Goal: Task Accomplishment & Management: Complete application form

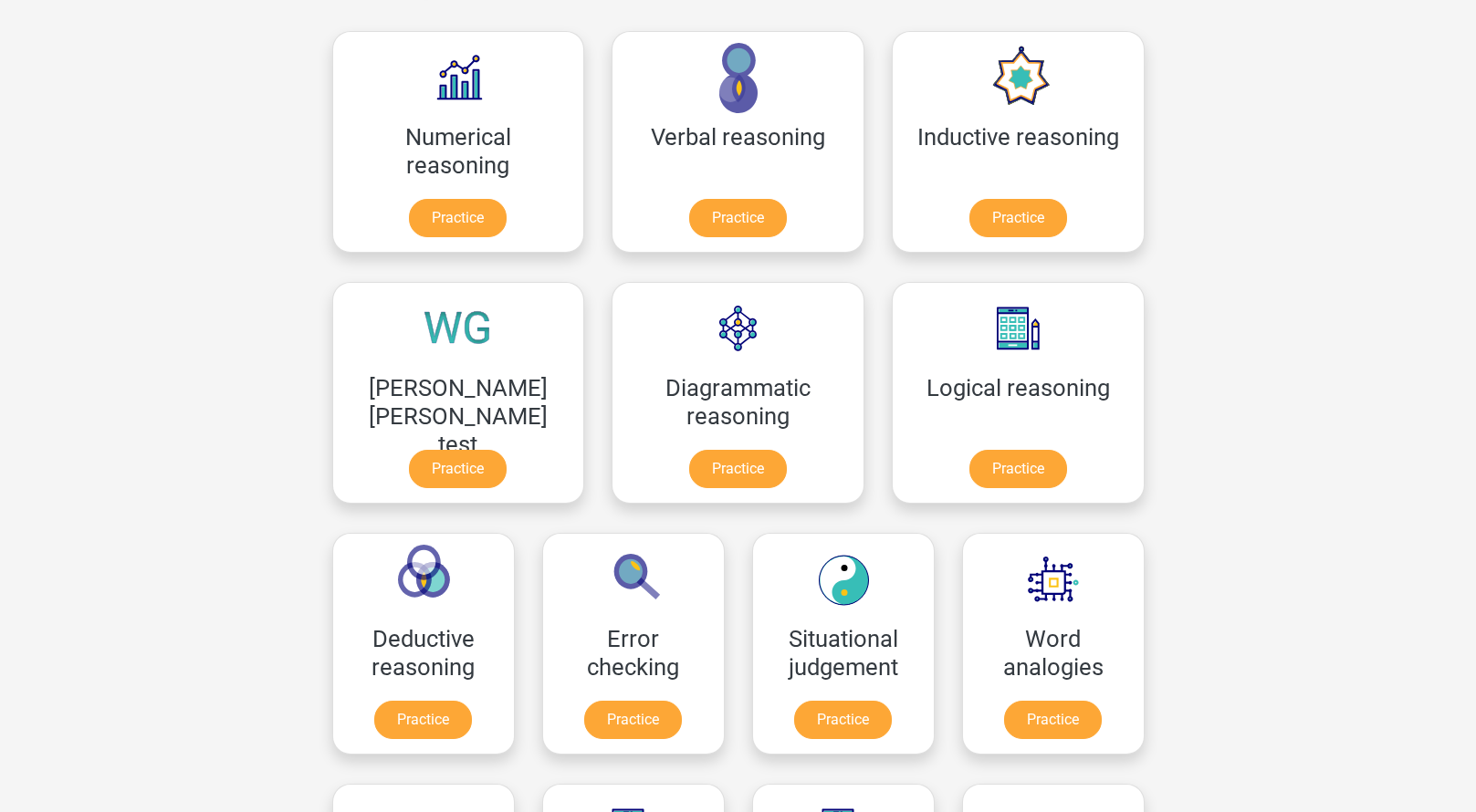
scroll to position [365, 0]
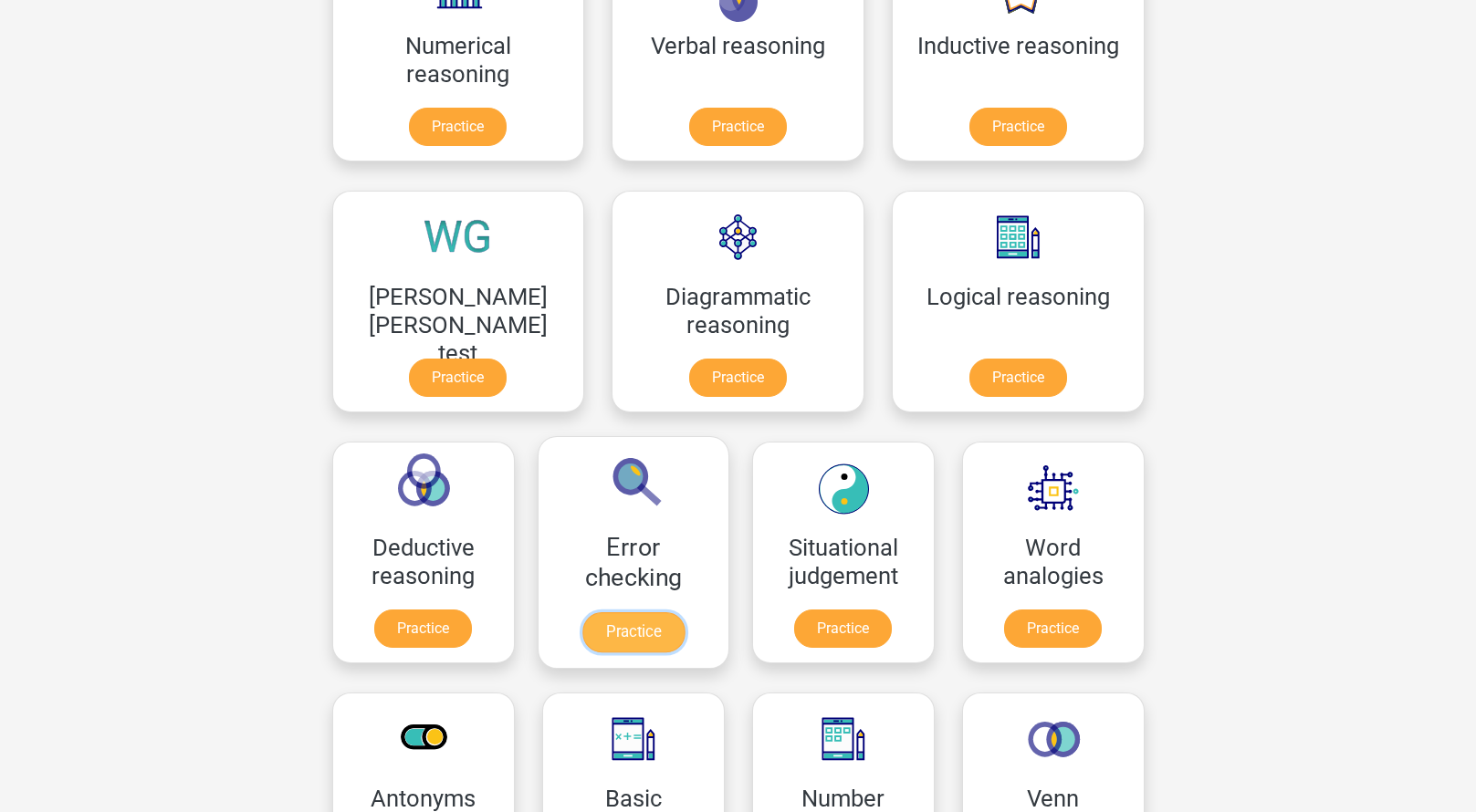
click at [684, 581] on link "Practice" at bounding box center [632, 632] width 102 height 40
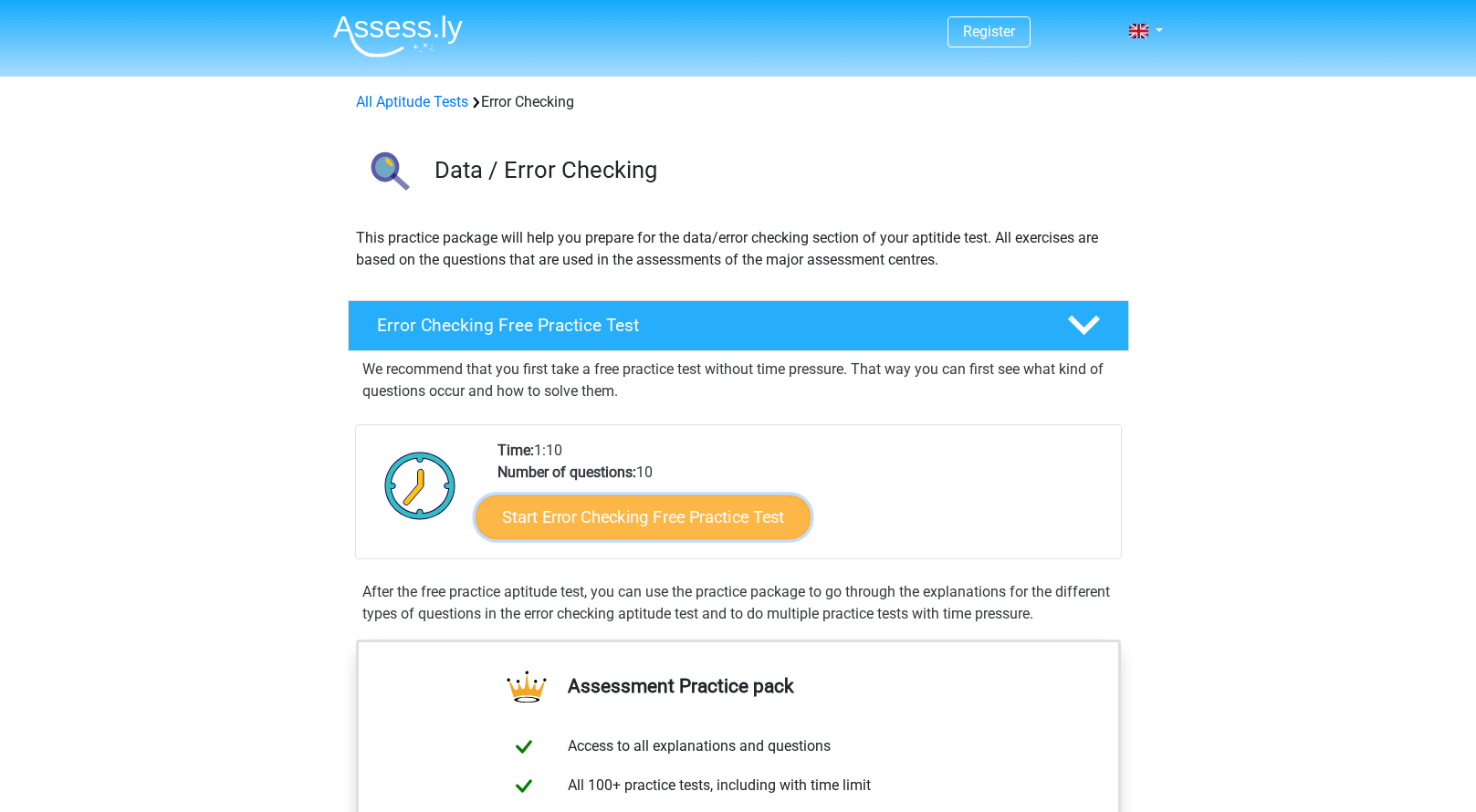
click at [704, 518] on link "Start Error Checking Free Practice Test" at bounding box center [643, 518] width 335 height 44
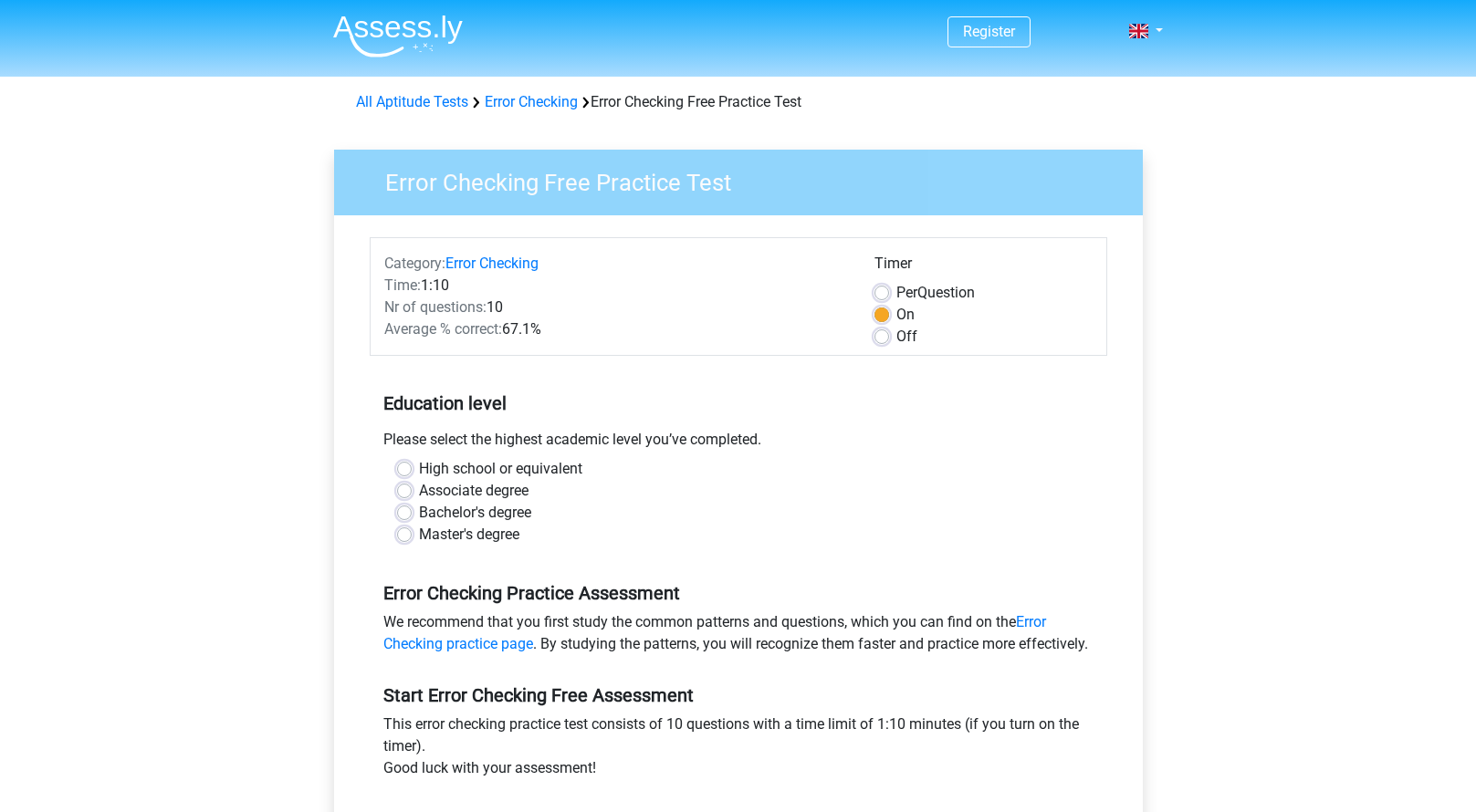
click at [413, 473] on div "High school or equivalent" at bounding box center [738, 469] width 683 height 22
click at [419, 465] on label "High school or equivalent" at bounding box center [501, 469] width 163 height 22
click at [405, 465] on input "High school or equivalent" at bounding box center [404, 467] width 15 height 18
radio input "true"
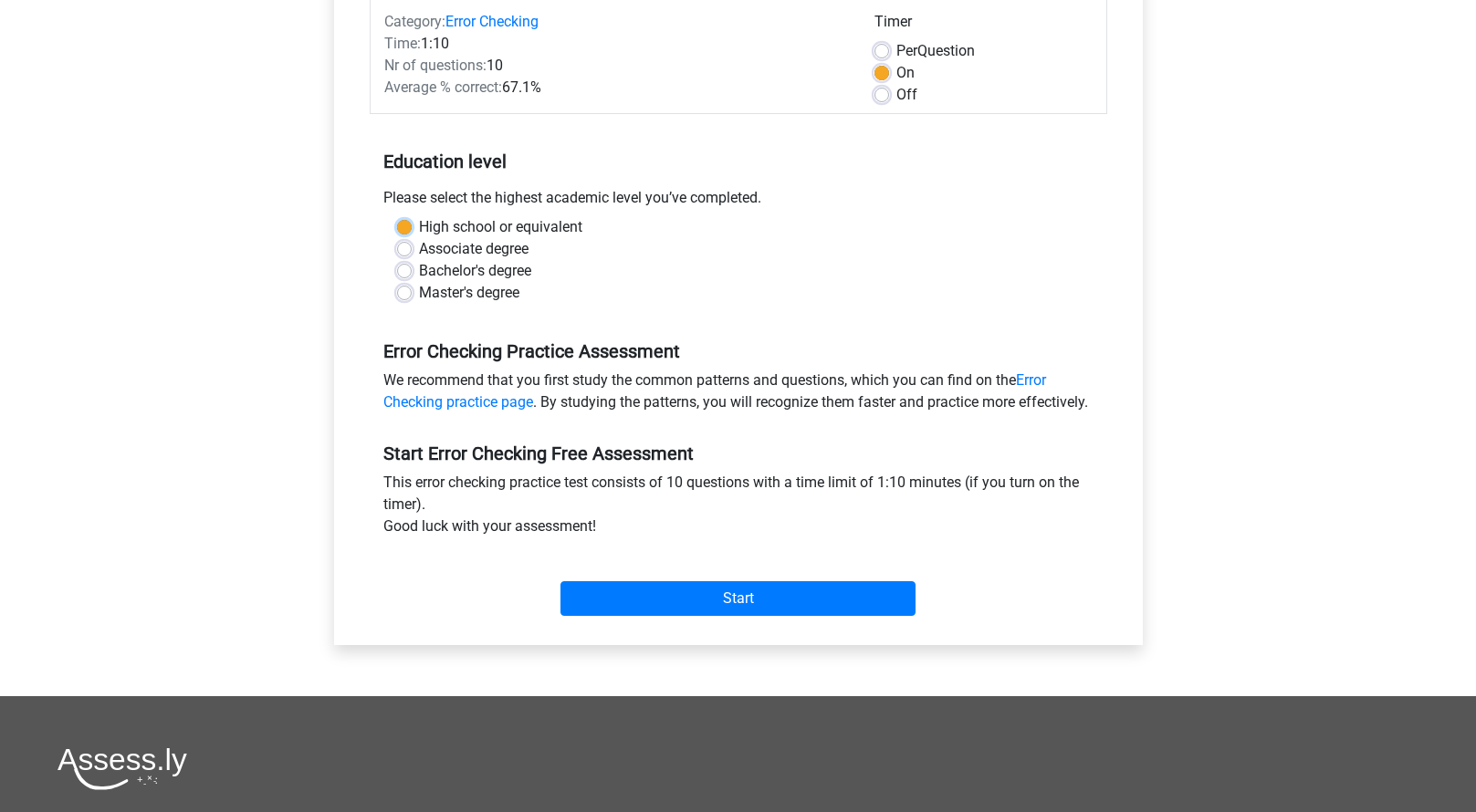
scroll to position [274, 0]
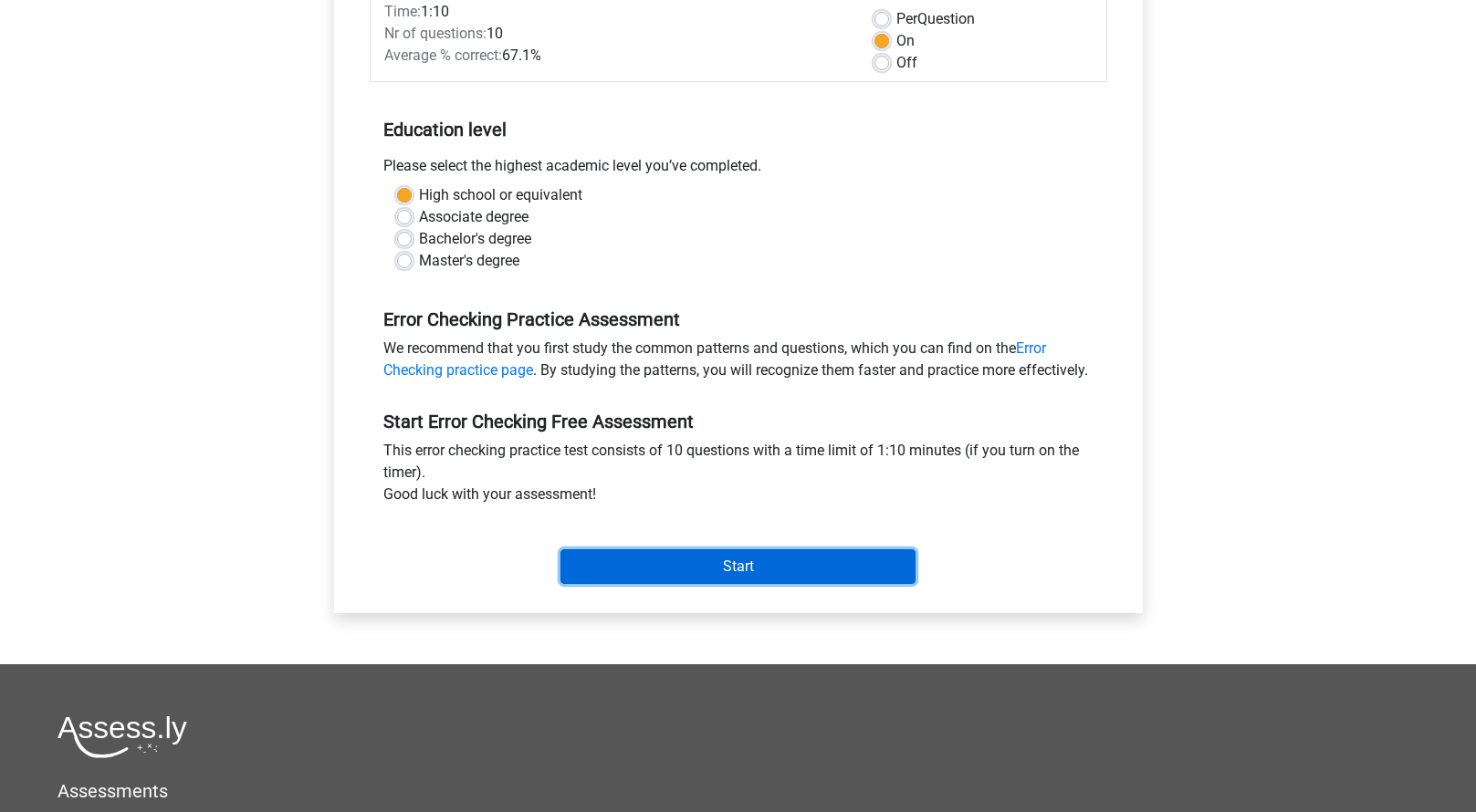
click at [744, 584] on input "Start" at bounding box center [737, 566] width 355 height 35
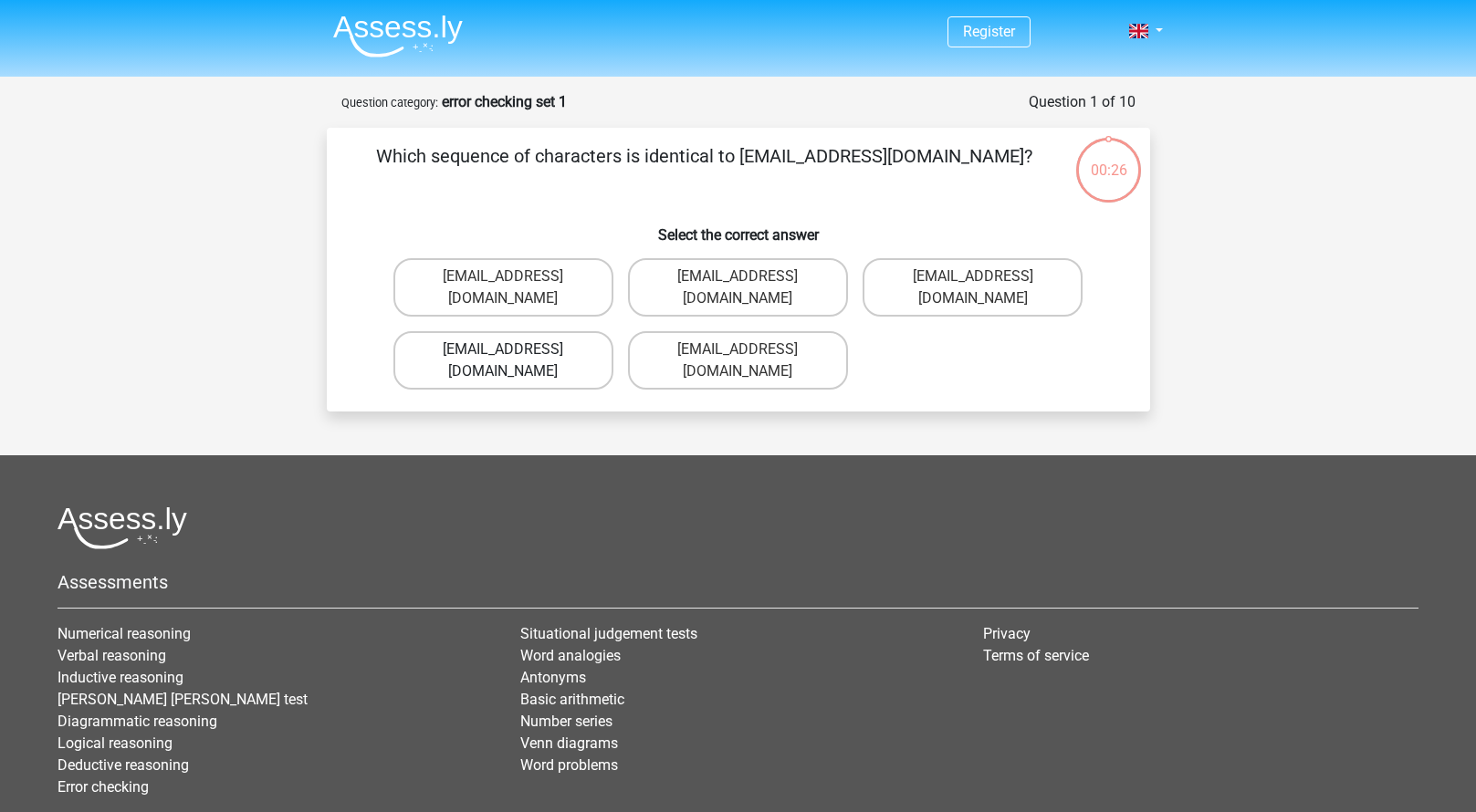
click at [527, 334] on label "[EMAIL_ADDRESS][DOMAIN_NAME]" at bounding box center [503, 360] width 220 height 59
click at [514, 349] on input "[EMAIL_ADDRESS][DOMAIN_NAME]" at bounding box center [509, 355] width 12 height 12
radio input "true"
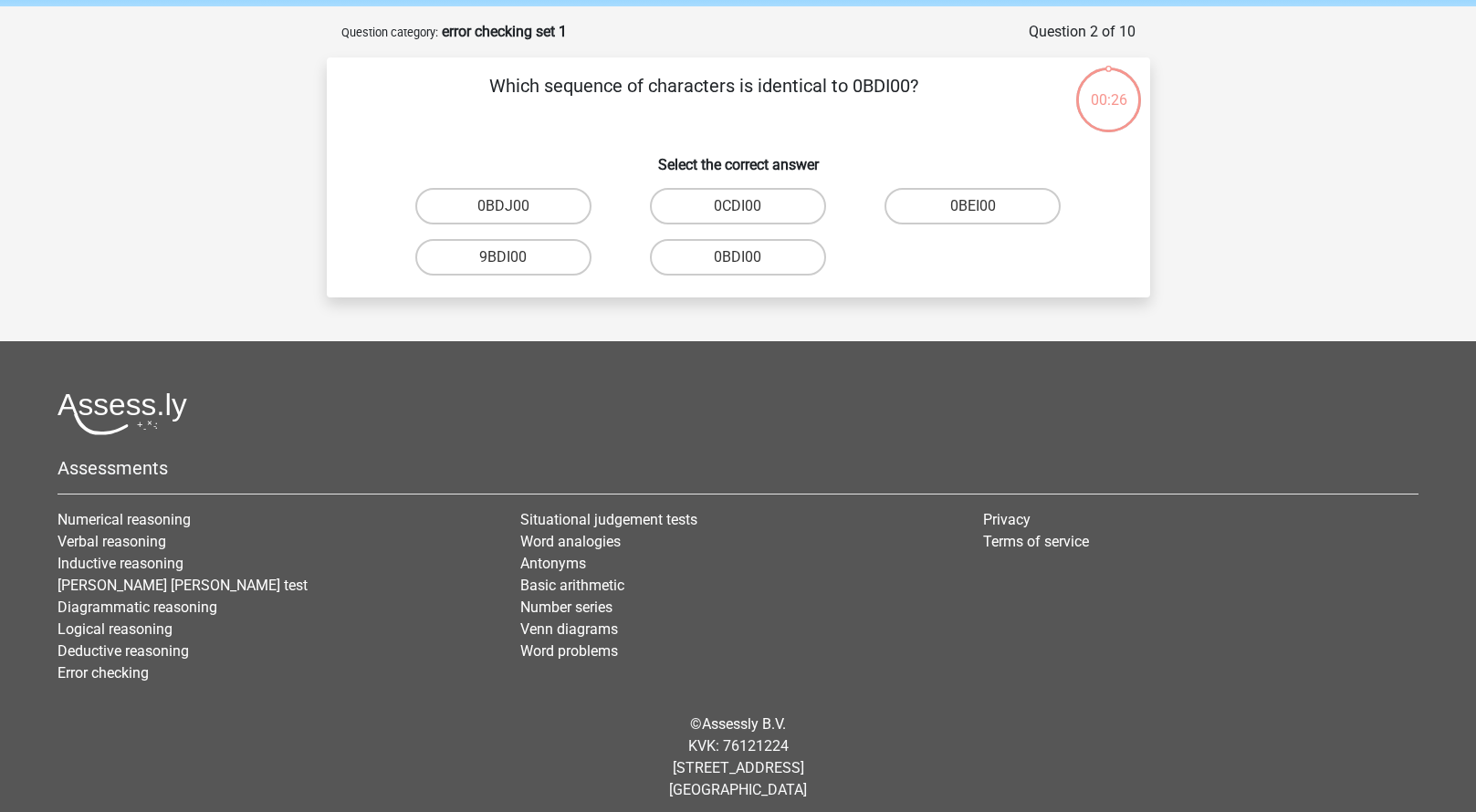
scroll to position [82, 0]
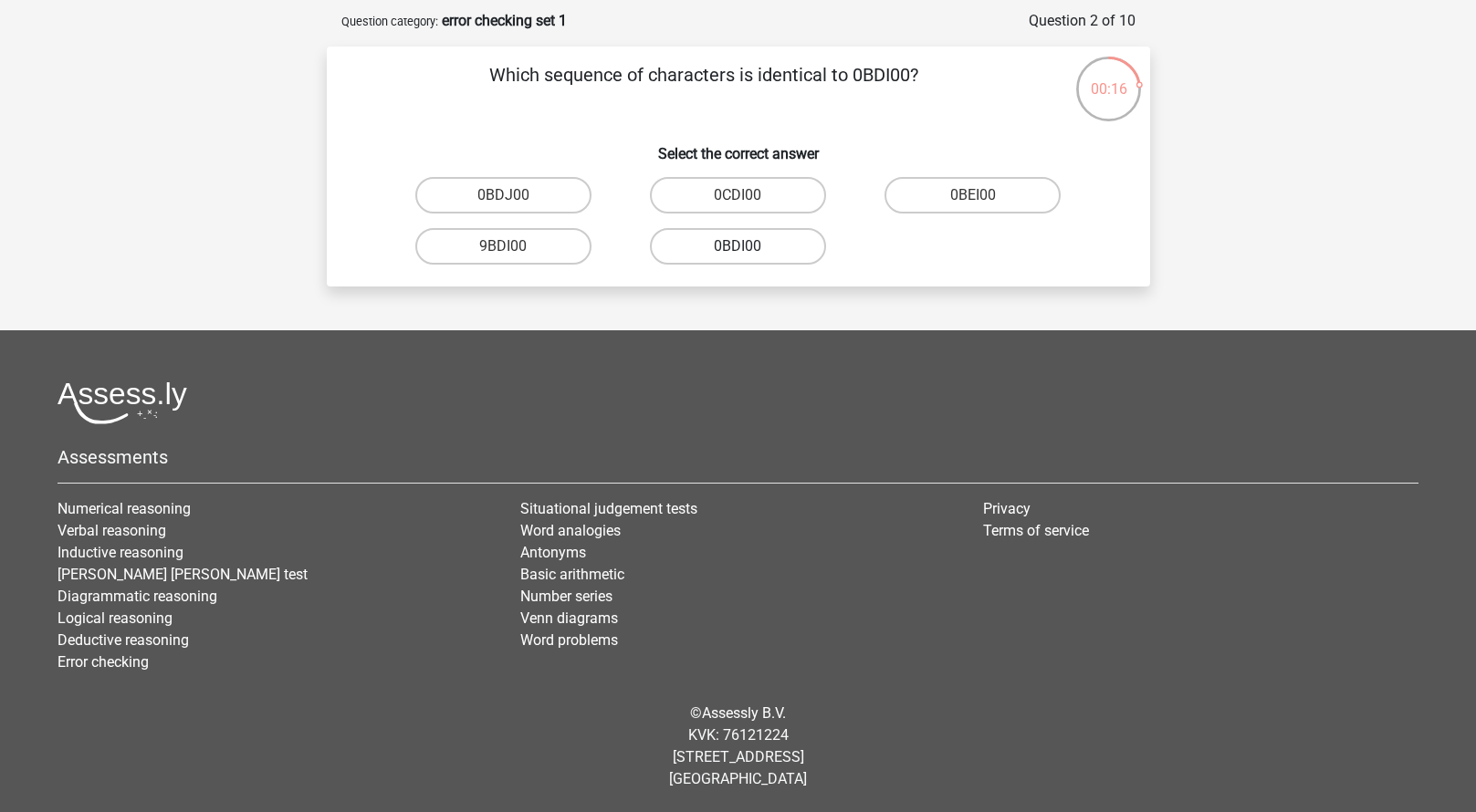
click at [711, 252] on label "0BDI00" at bounding box center [738, 247] width 176 height 37
click at [737, 252] on input "0BDI00" at bounding box center [743, 252] width 12 height 12
radio input "true"
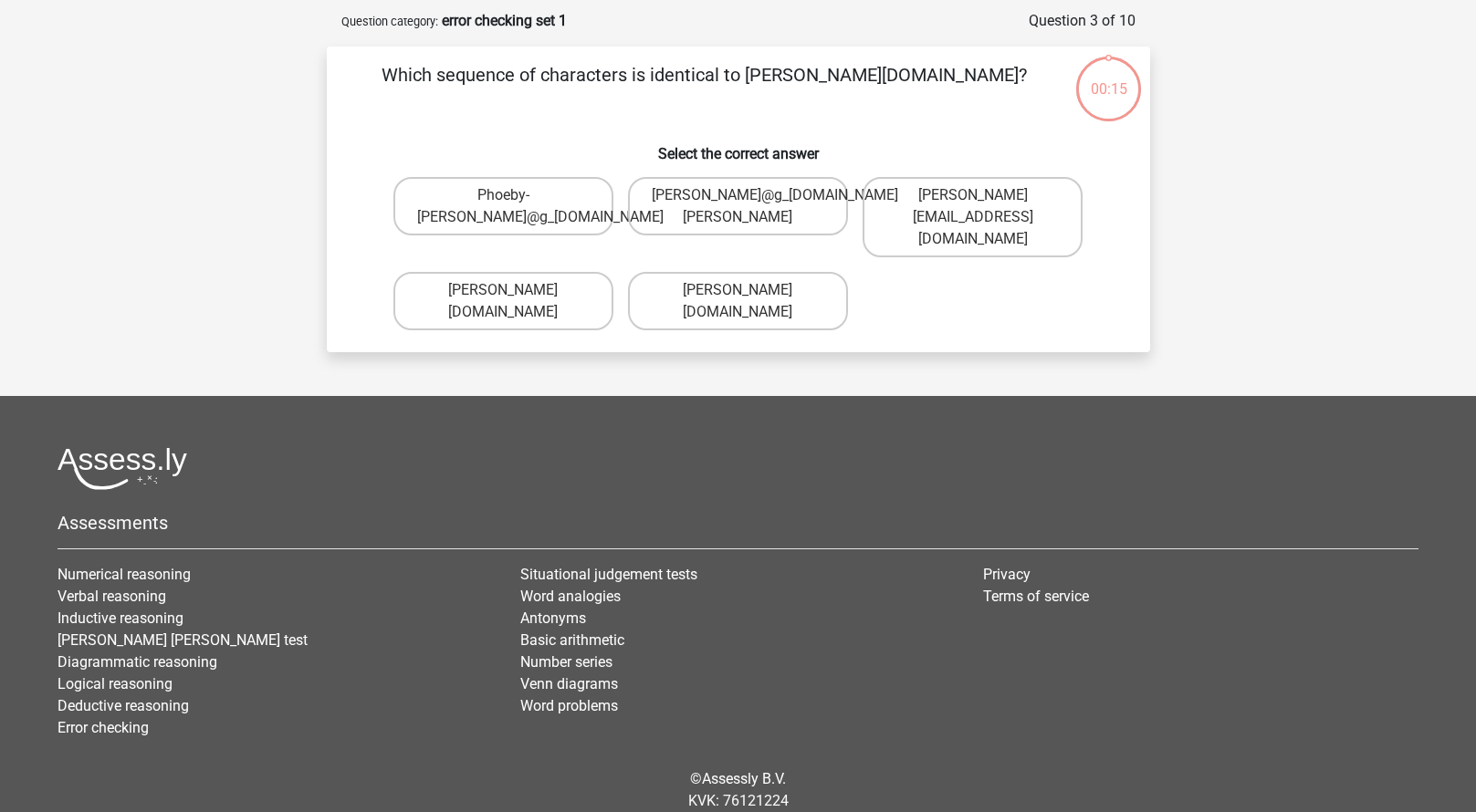
scroll to position [92, 0]
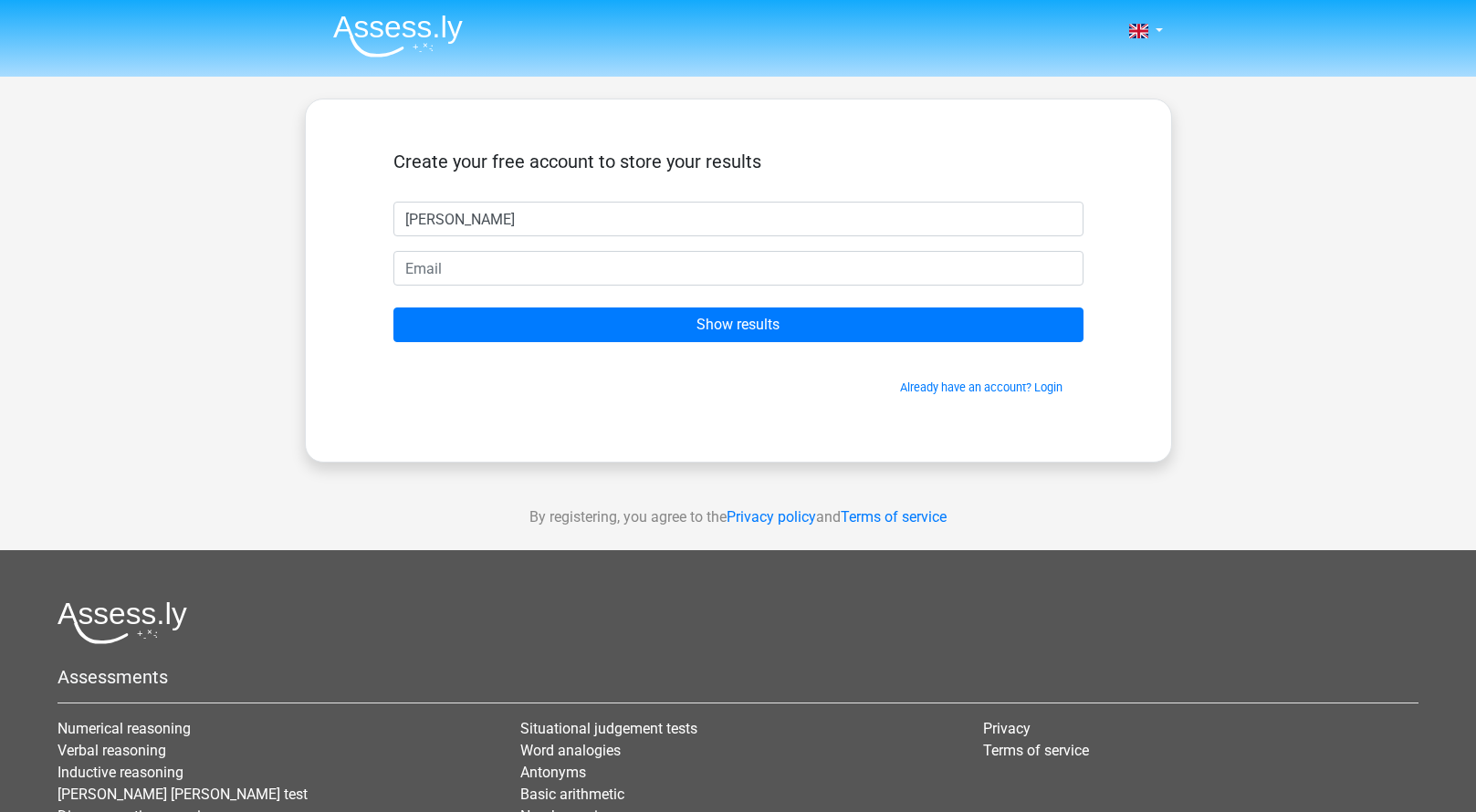
type input "[PERSON_NAME]"
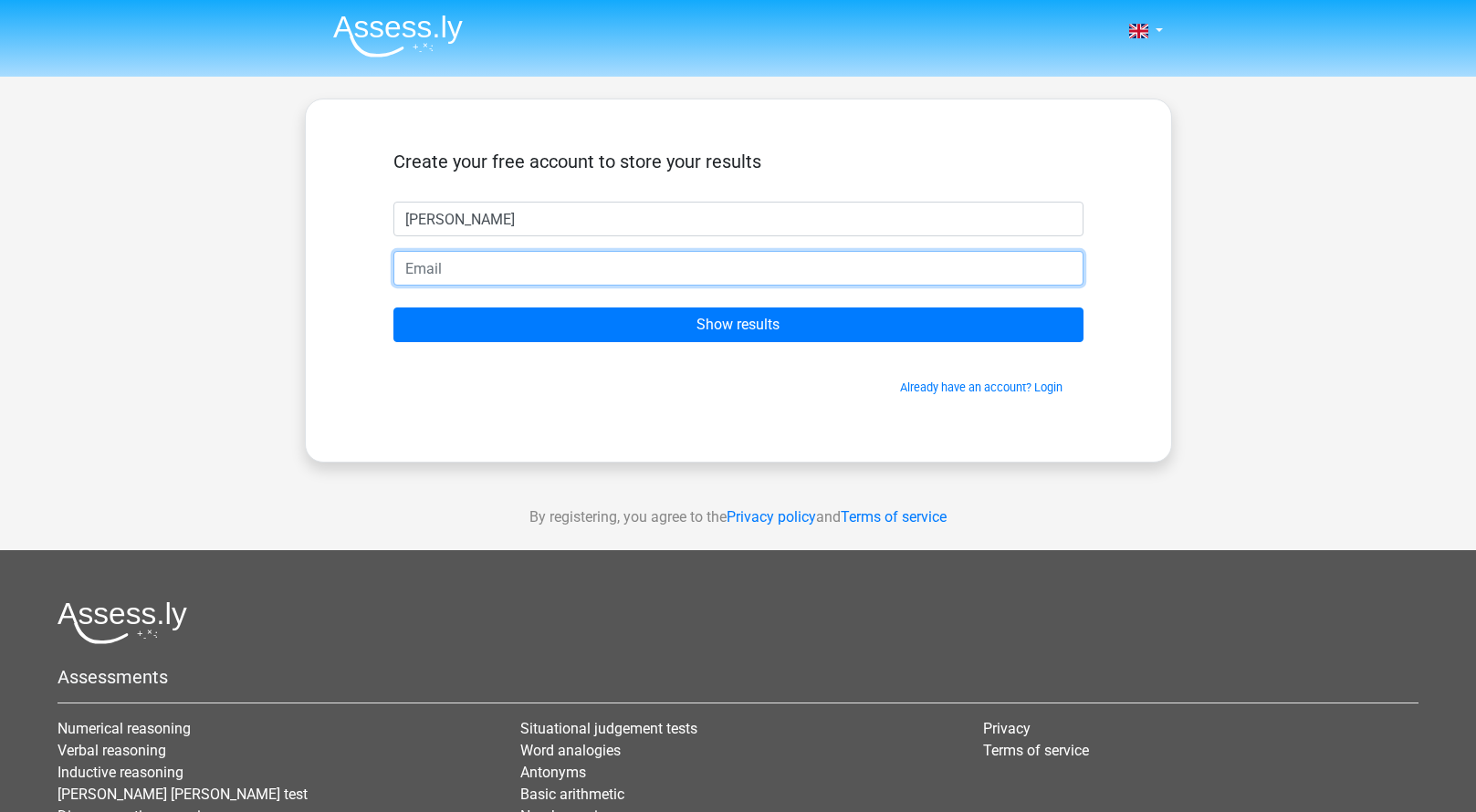
click at [646, 268] on input "email" at bounding box center [738, 269] width 690 height 35
type input "[EMAIL_ADDRESS][DOMAIN_NAME]"
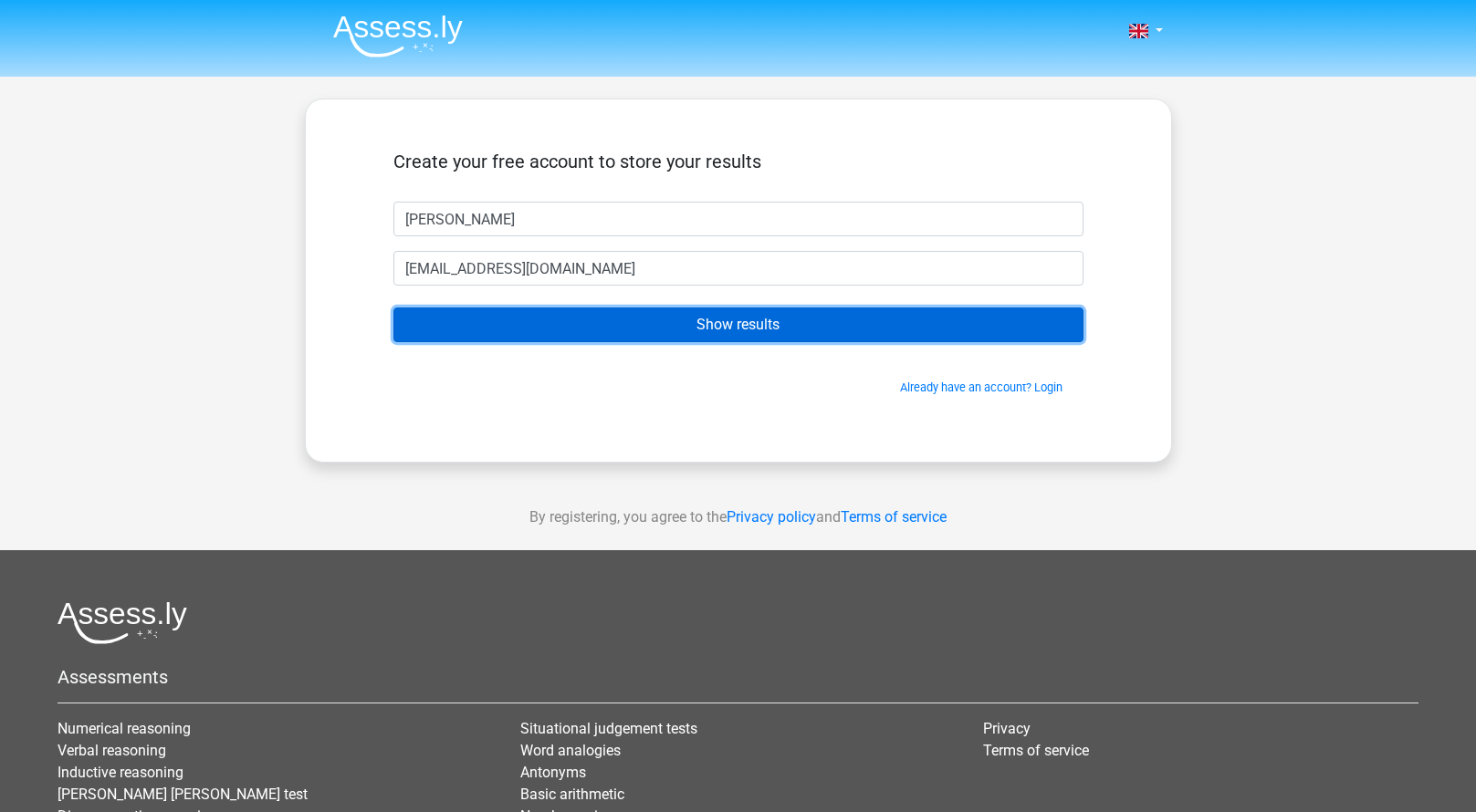
click at [584, 324] on input "Show results" at bounding box center [738, 324] width 690 height 35
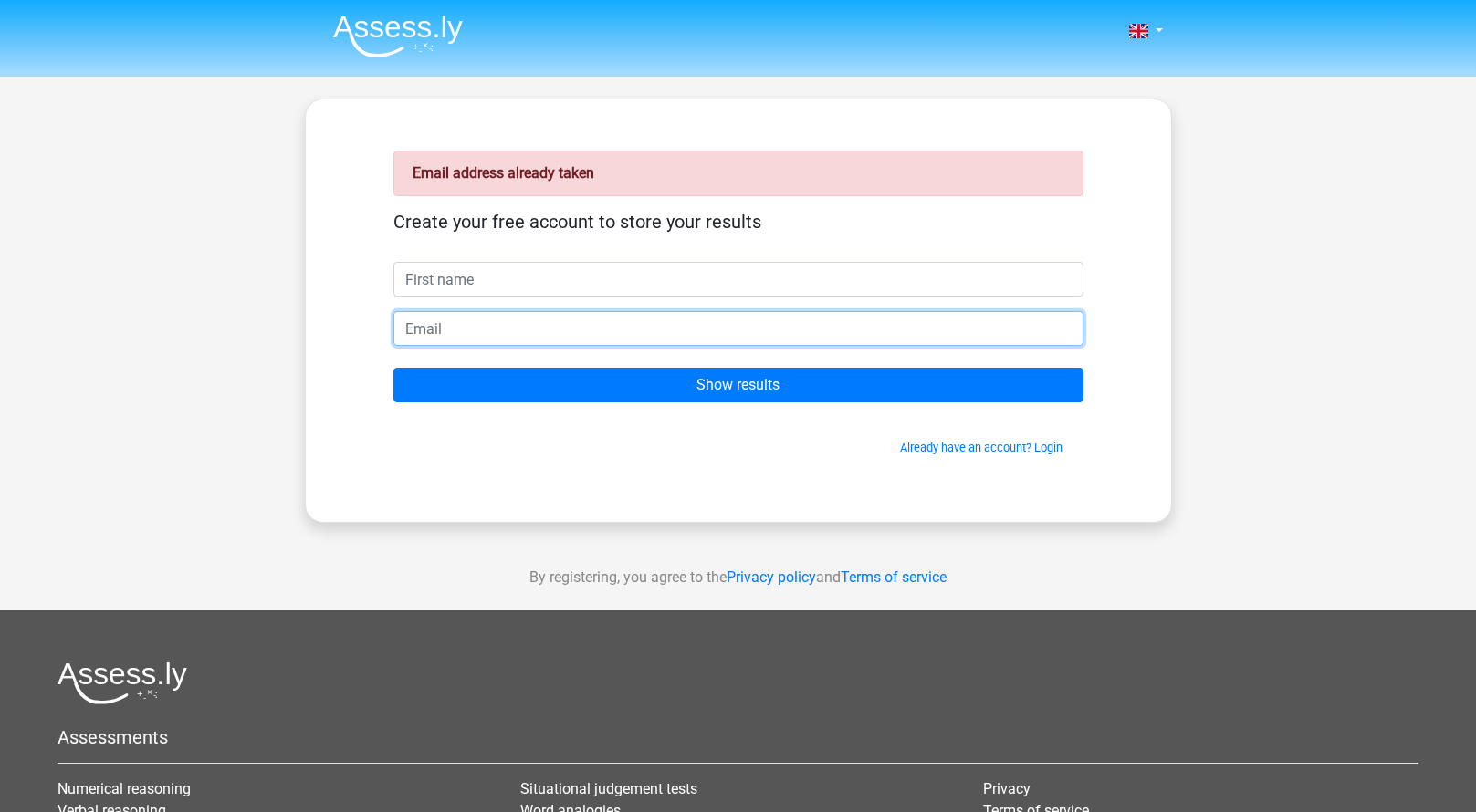
click at [482, 325] on input "email" at bounding box center [738, 328] width 690 height 35
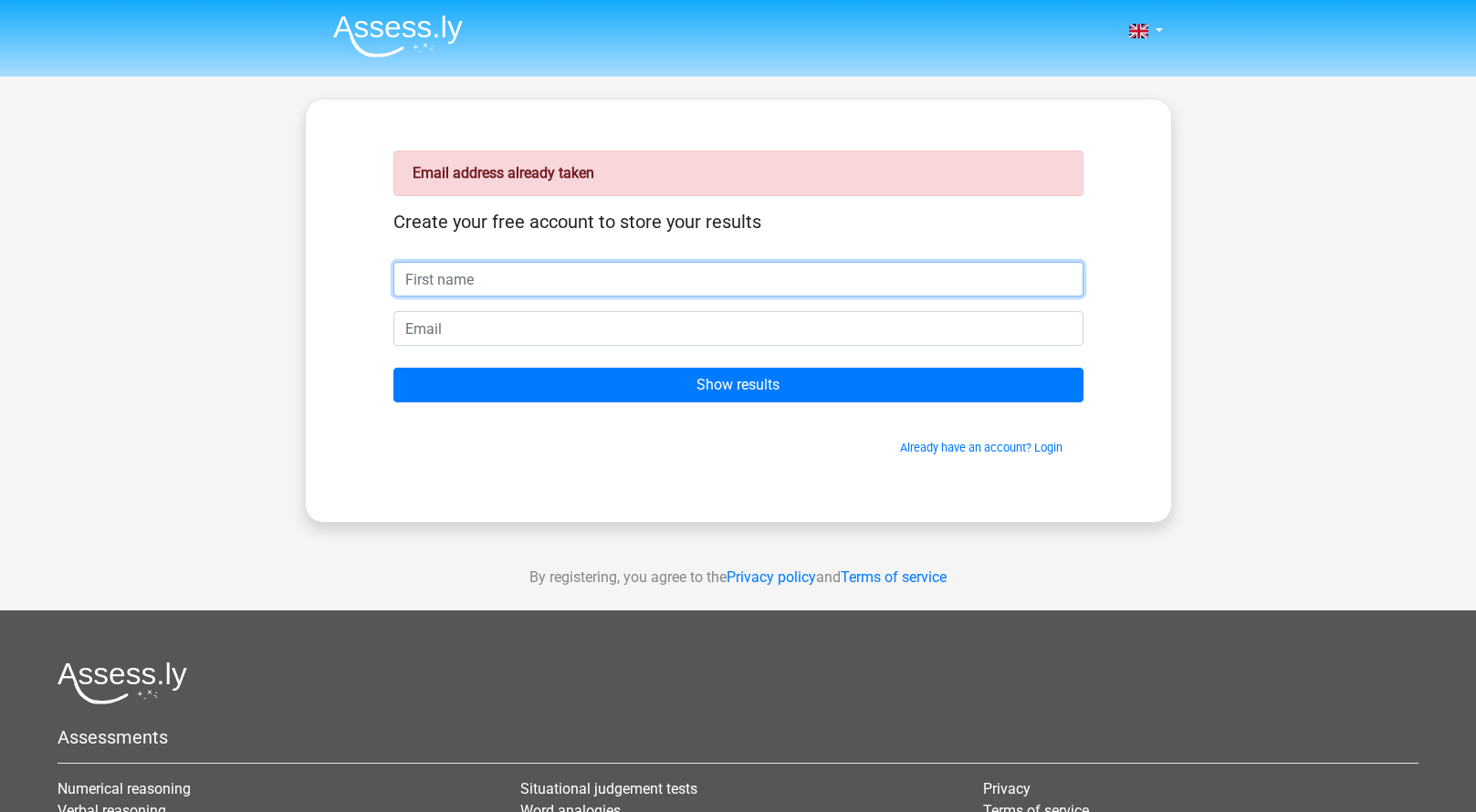
click at [446, 286] on input "text" at bounding box center [738, 280] width 690 height 35
